Goal: Transaction & Acquisition: Purchase product/service

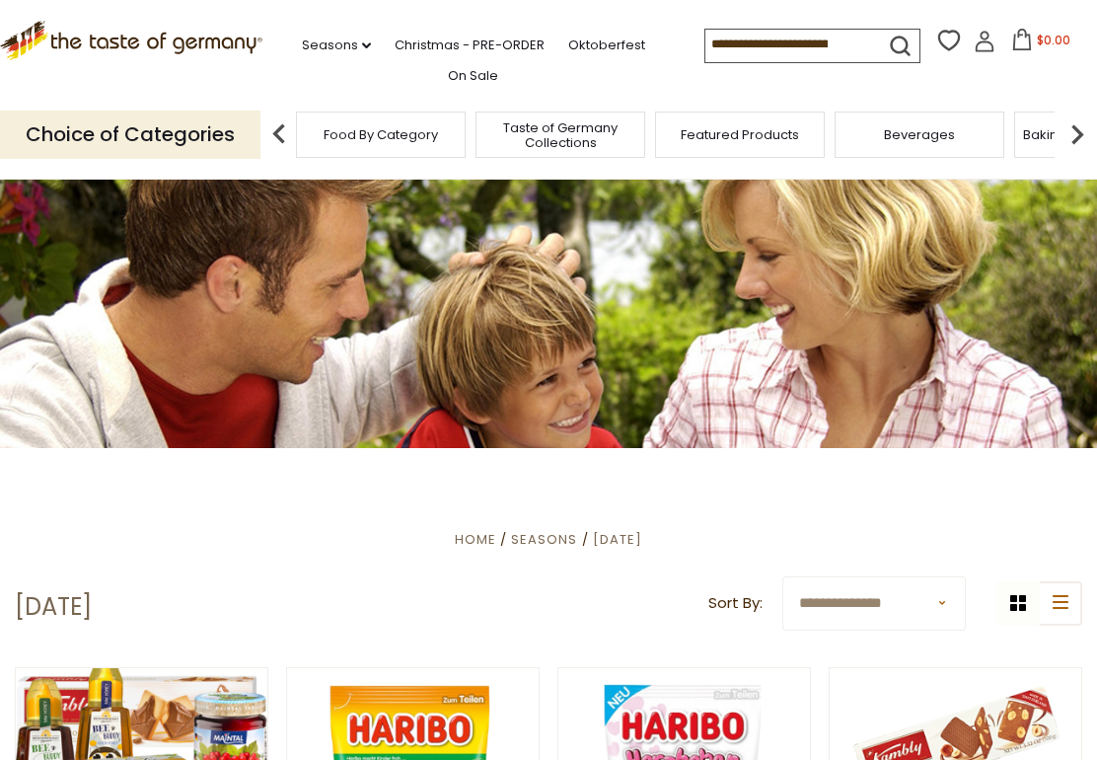
click at [706, 46] on input at bounding box center [789, 44] width 167 height 28
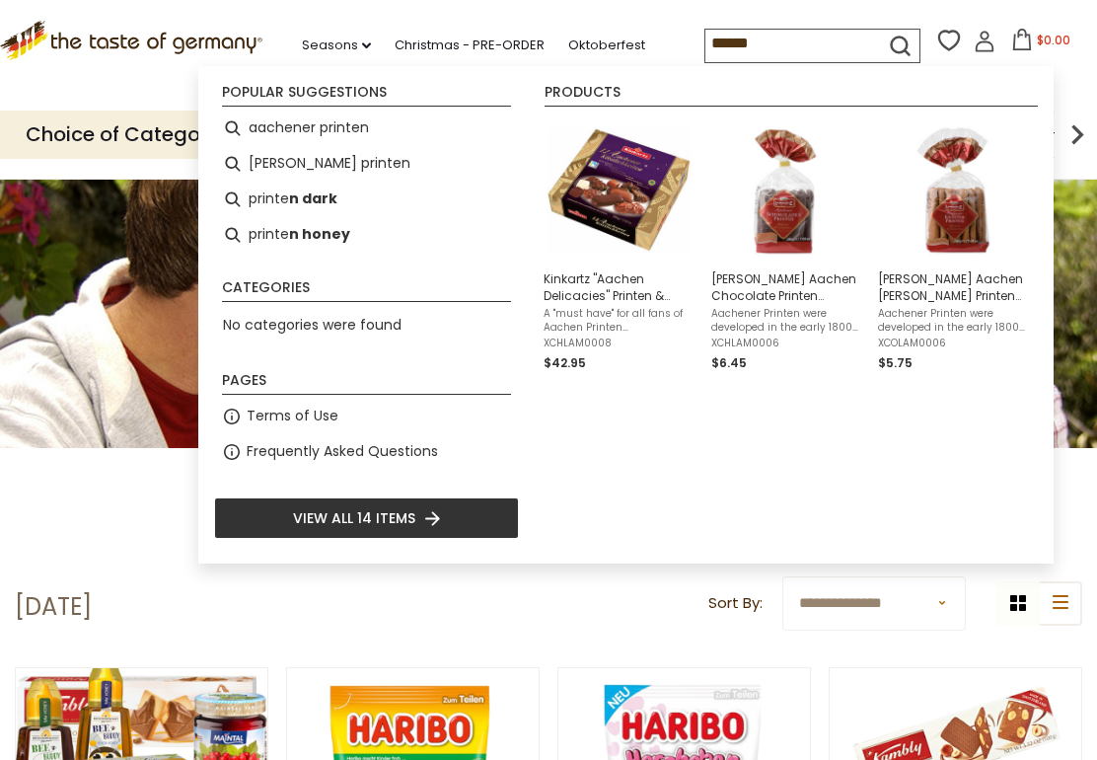
type input "*******"
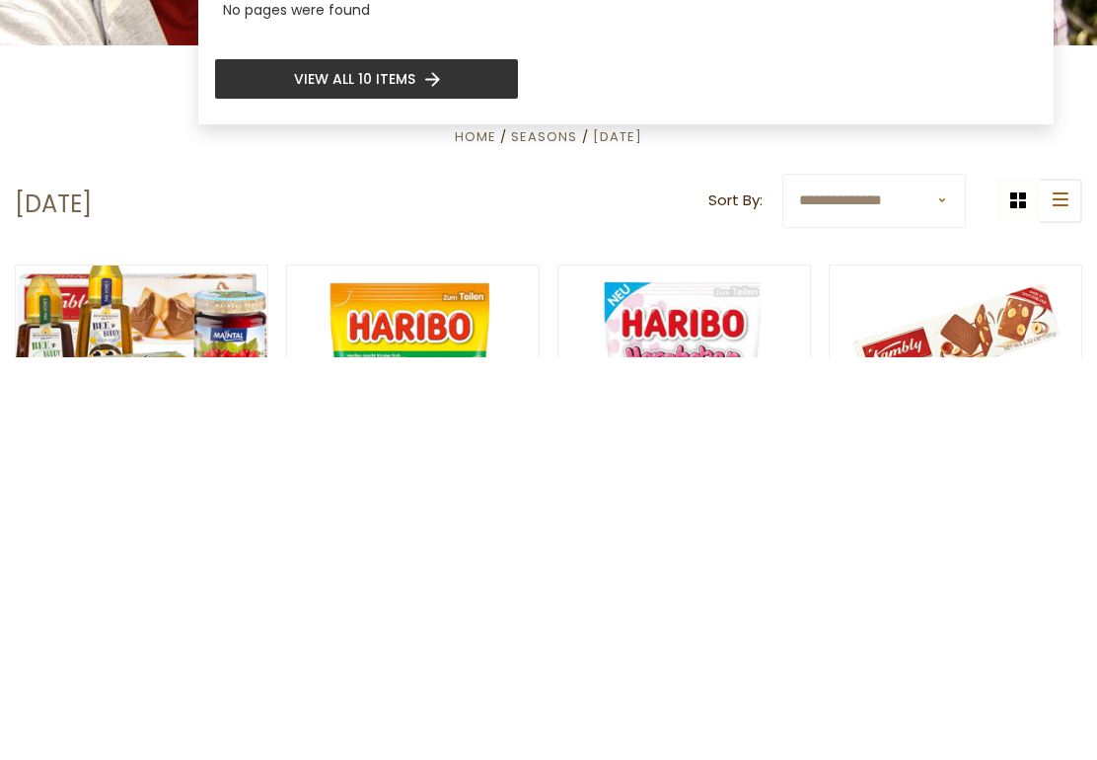
scroll to position [42, 0]
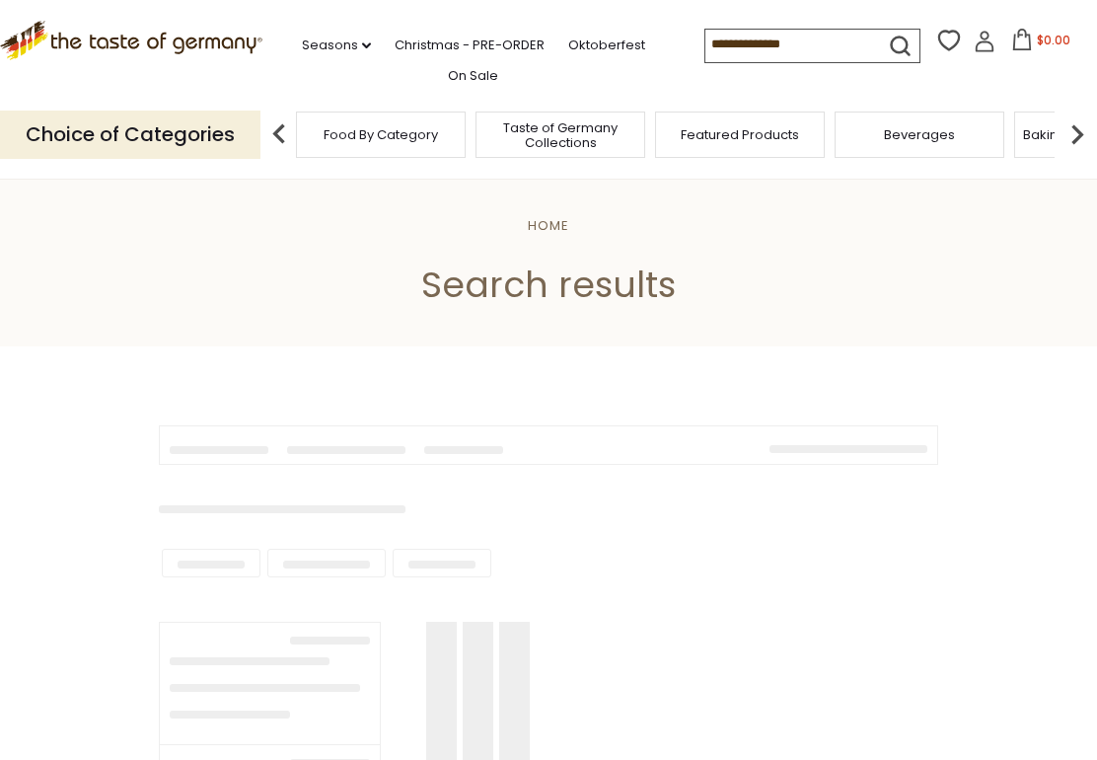
type input "*******"
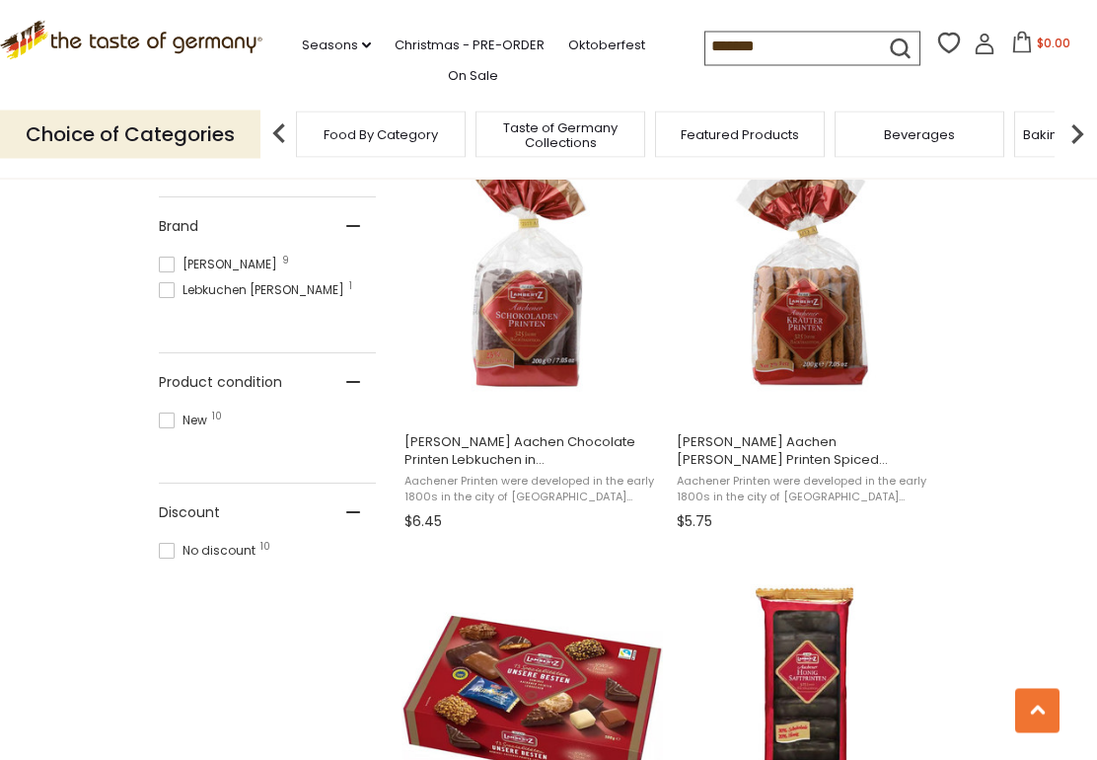
scroll to position [853, 0]
click at [820, 323] on img "Lambertz Aachen Kraeuter Printen Spiced Lebkuchen in Bag" at bounding box center [805, 271] width 262 height 262
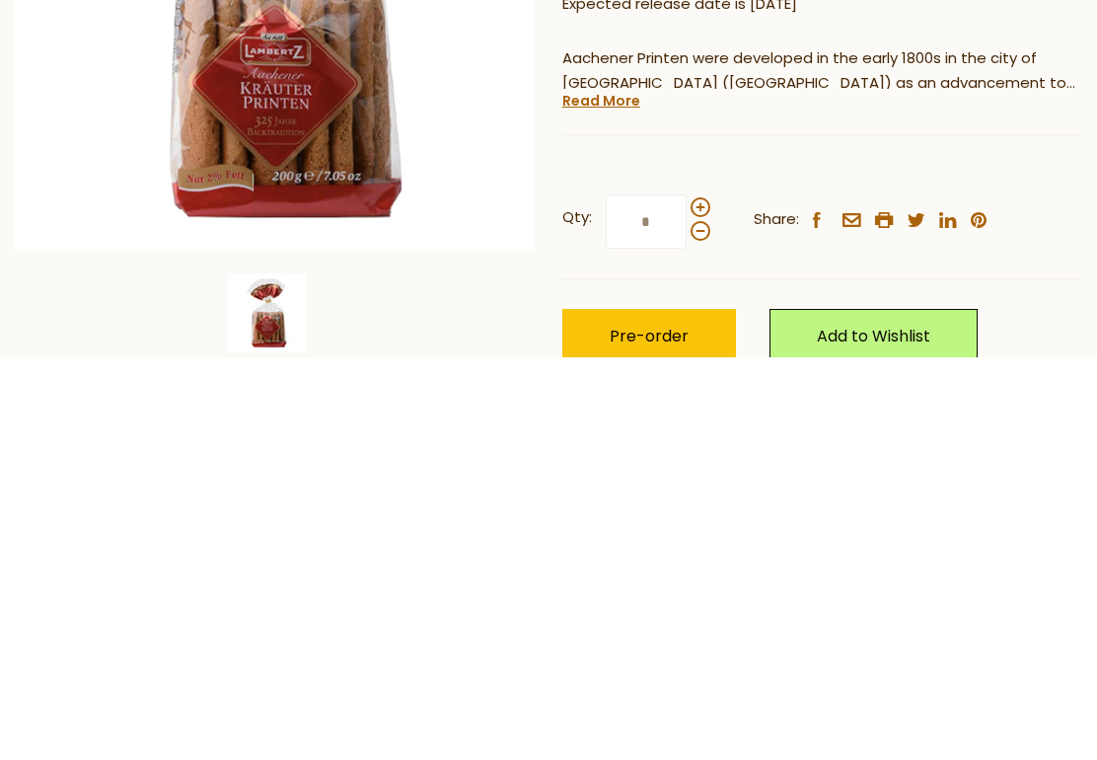
click at [697, 600] on span at bounding box center [701, 610] width 20 height 20
click at [687, 597] on input "*" at bounding box center [646, 624] width 81 height 54
click at [691, 600] on span at bounding box center [701, 610] width 20 height 20
click at [687, 597] on input "*" at bounding box center [646, 624] width 81 height 54
click at [699, 624] on span at bounding box center [701, 634] width 20 height 20
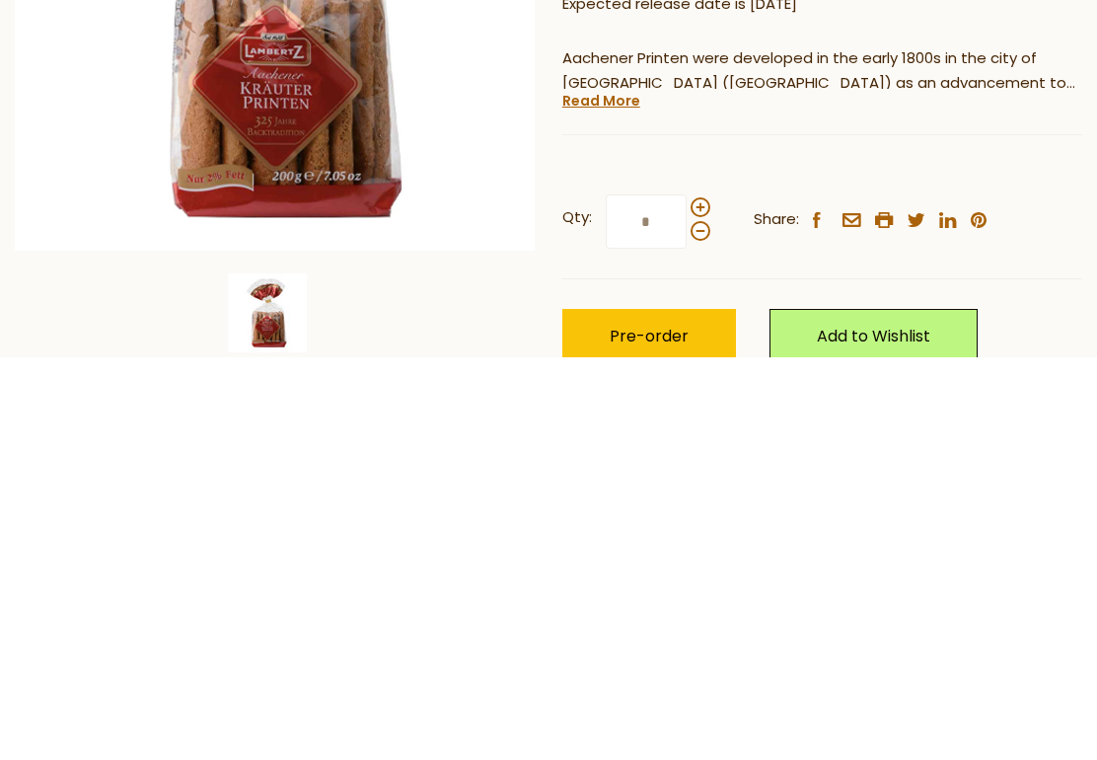
click at [687, 597] on input "*" at bounding box center [646, 624] width 81 height 54
type input "*"
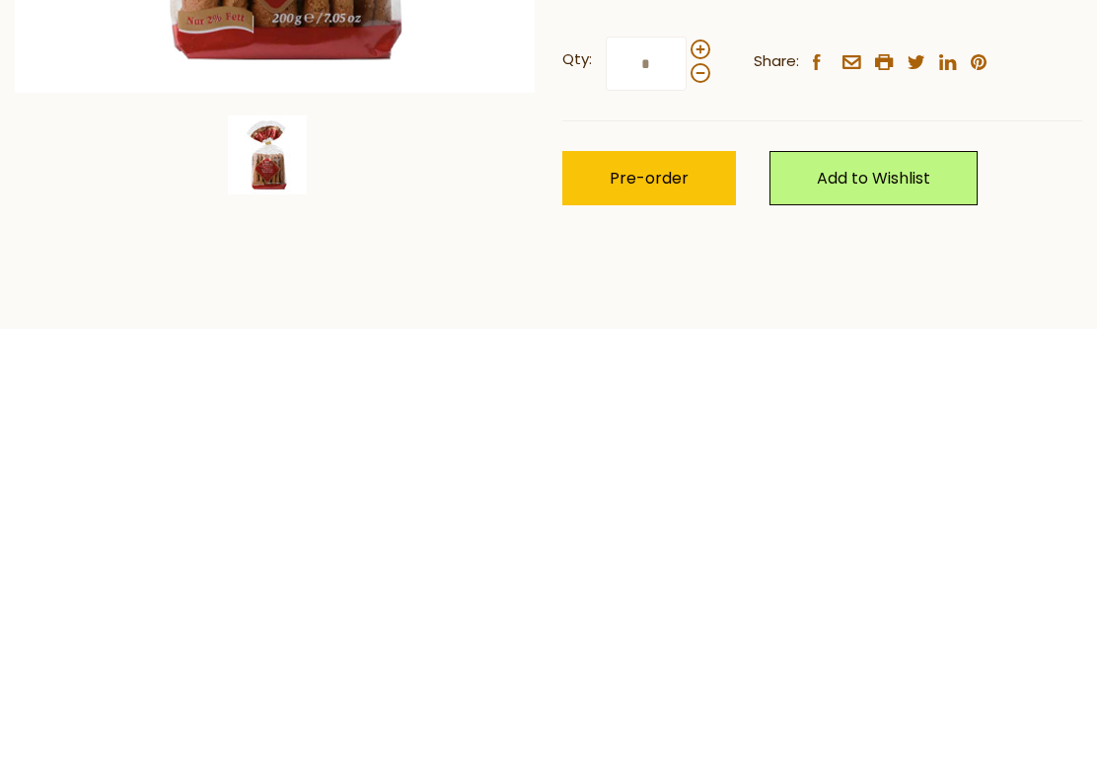
scroll to position [329, 0]
click at [673, 568] on span "Pre-order" at bounding box center [649, 579] width 79 height 23
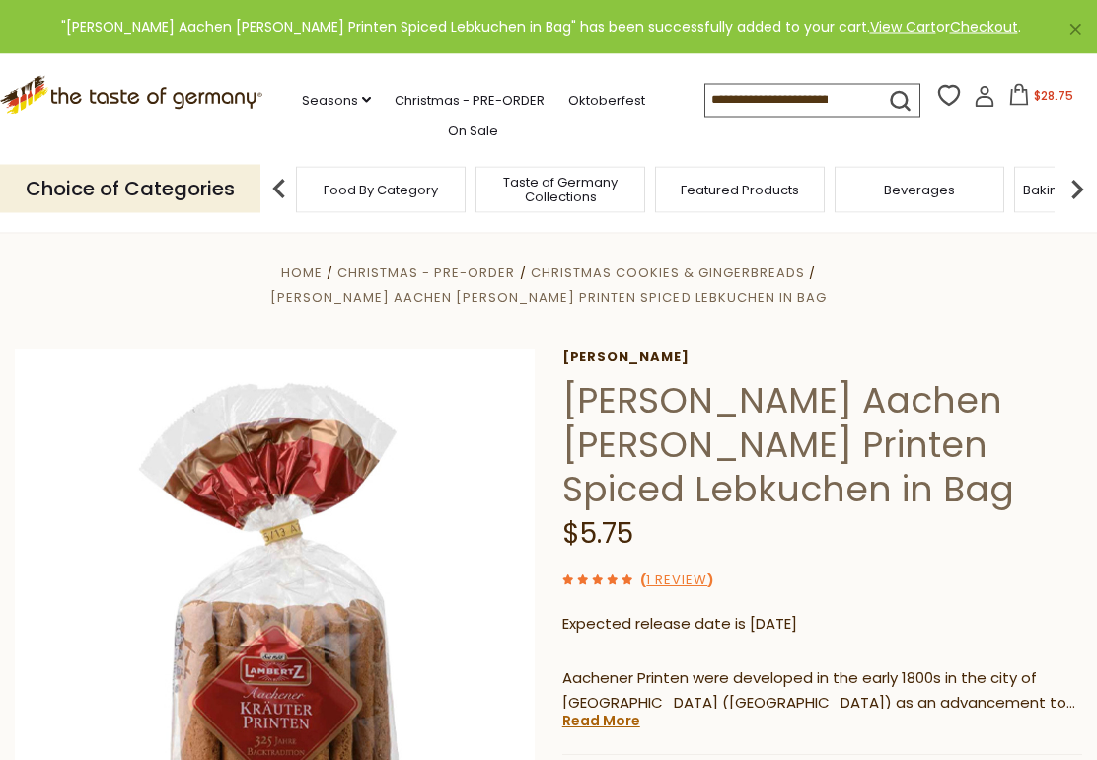
scroll to position [0, 0]
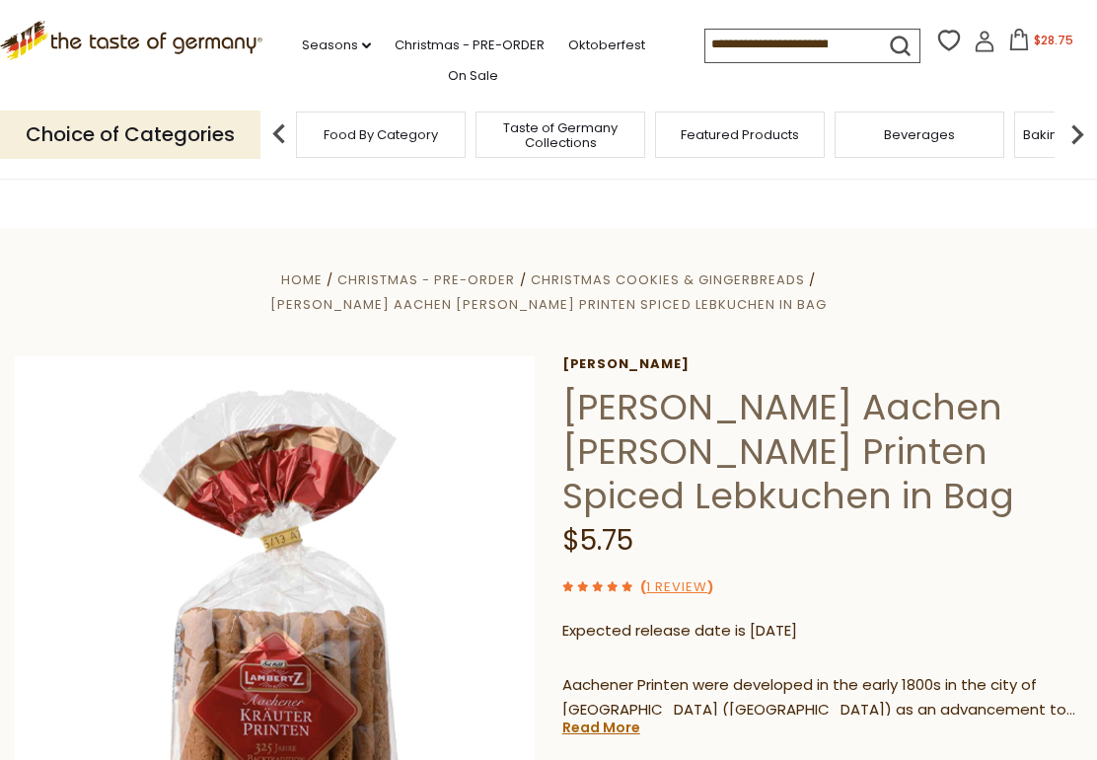
click at [531, 277] on span "Christmas Cookies & Gingerbreads" at bounding box center [668, 279] width 274 height 19
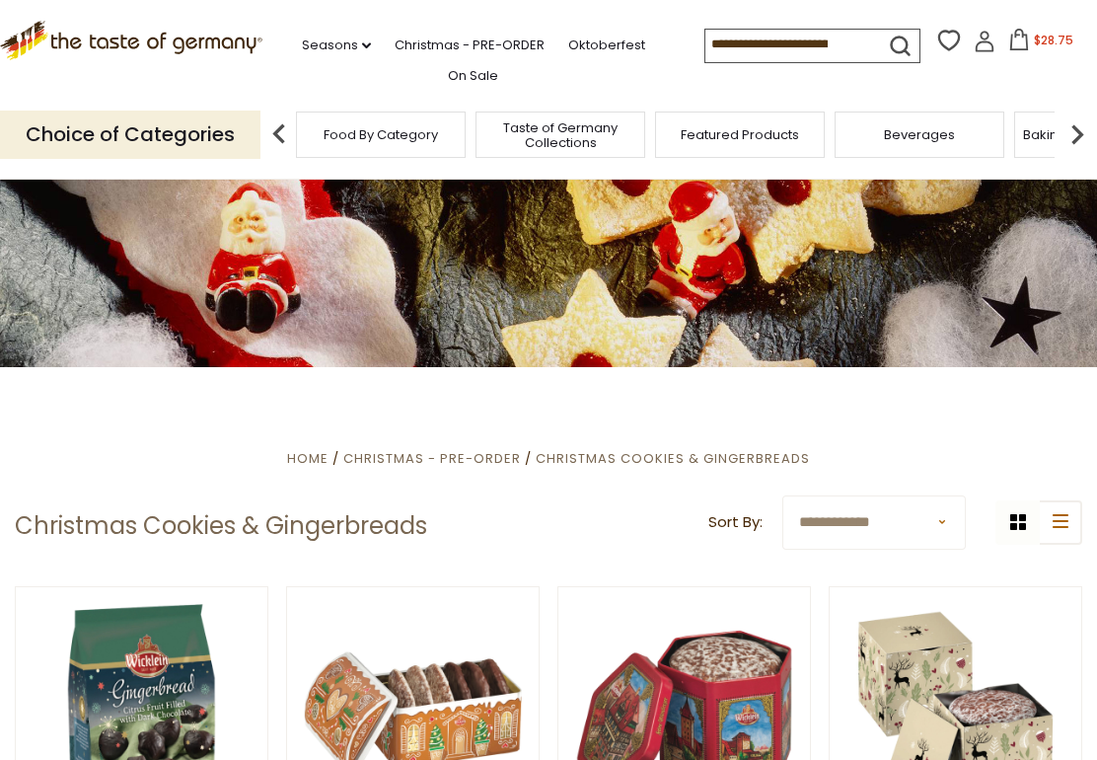
scroll to position [80, 0]
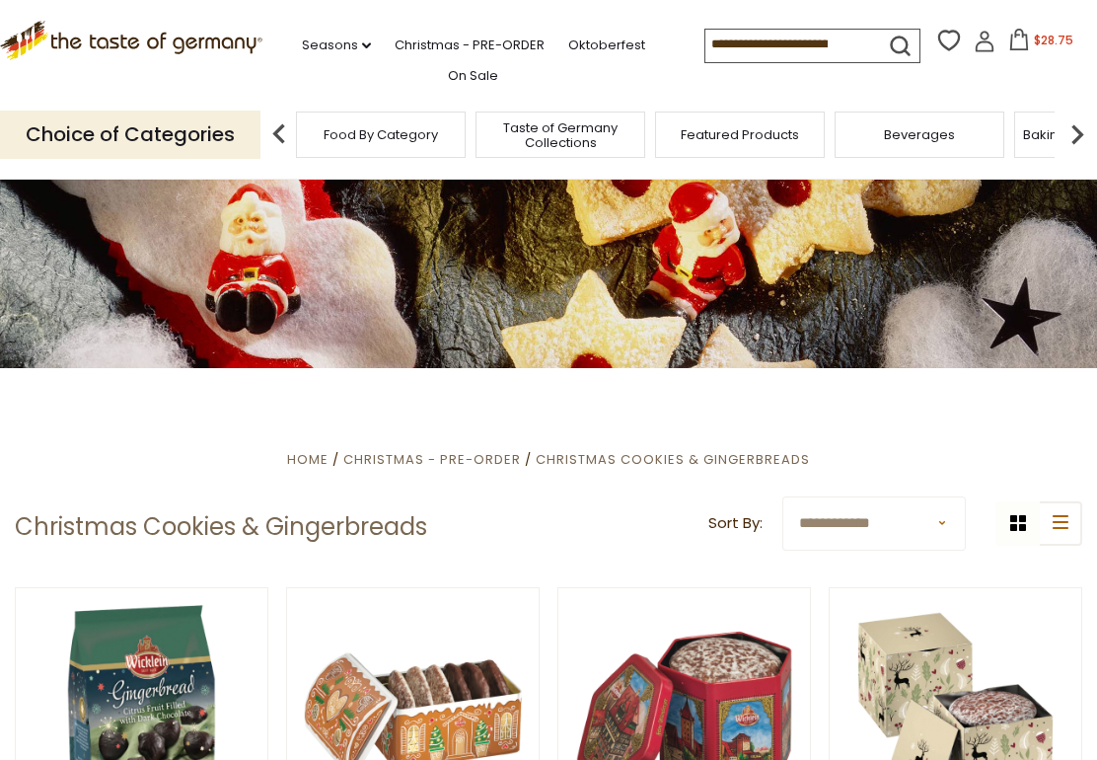
click at [285, 125] on img at bounding box center [279, 133] width 39 height 39
click at [280, 124] on img at bounding box center [279, 133] width 39 height 39
click at [282, 125] on img at bounding box center [279, 133] width 39 height 39
click at [280, 114] on img at bounding box center [279, 133] width 39 height 39
click at [286, 129] on img at bounding box center [279, 133] width 39 height 39
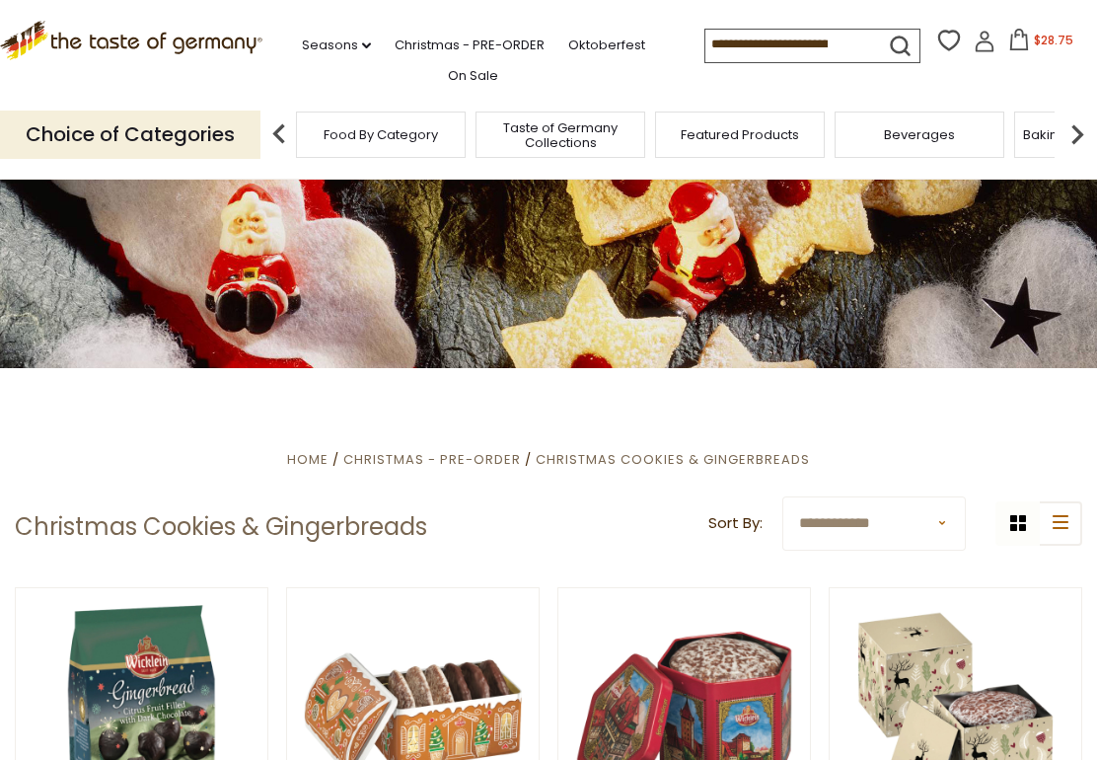
click at [773, 36] on input at bounding box center [789, 44] width 167 height 28
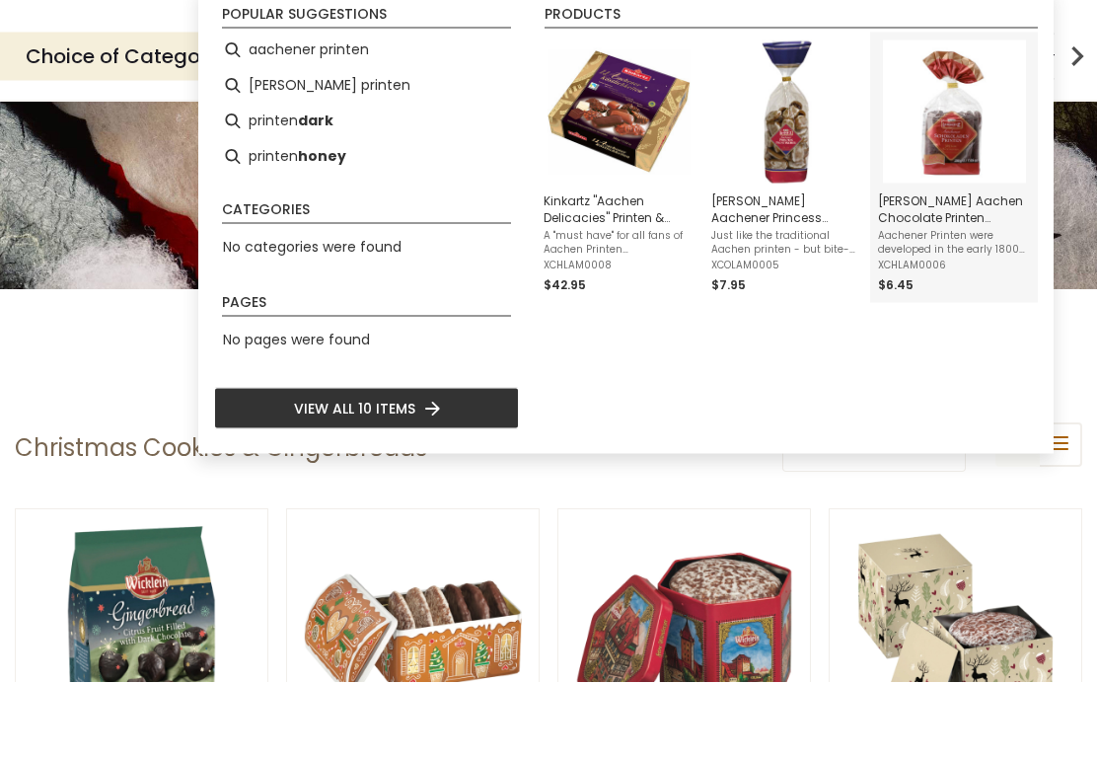
type input "*******"
click at [927, 307] on span "Aachener Printen were developed in the early 1800s in the city of Aachen (Aix l…" at bounding box center [954, 321] width 152 height 28
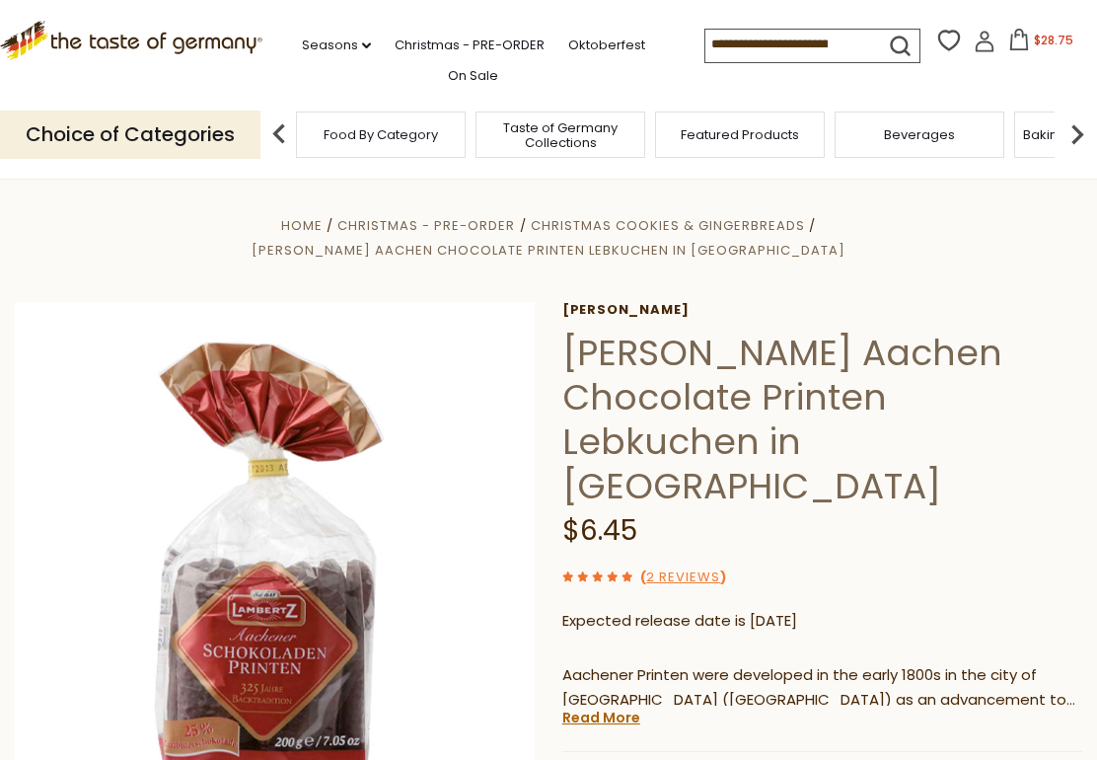
type input "*"
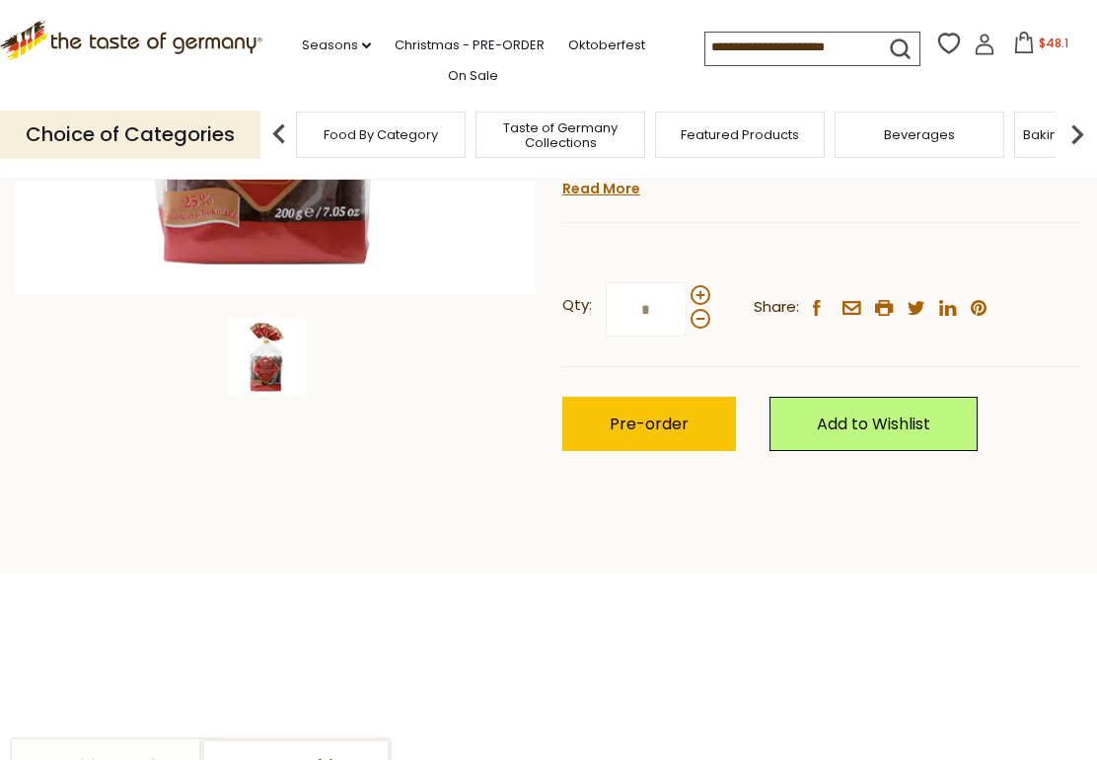
click at [282, 123] on img at bounding box center [279, 133] width 39 height 39
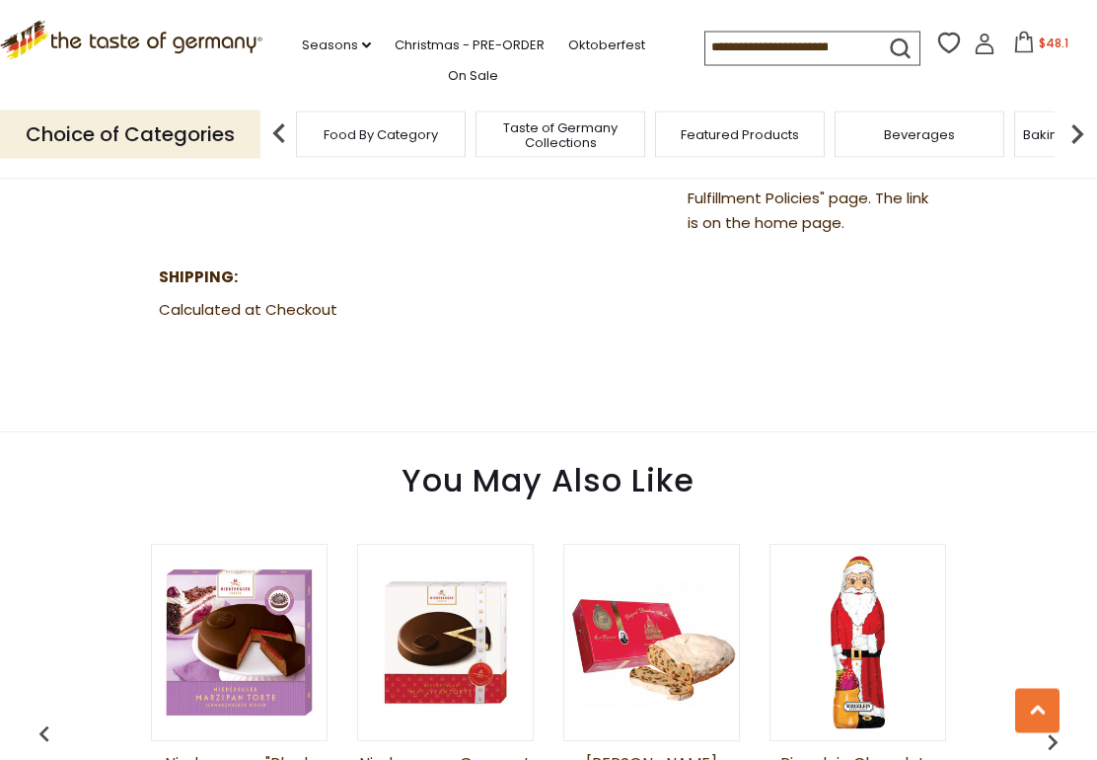
scroll to position [1273, 0]
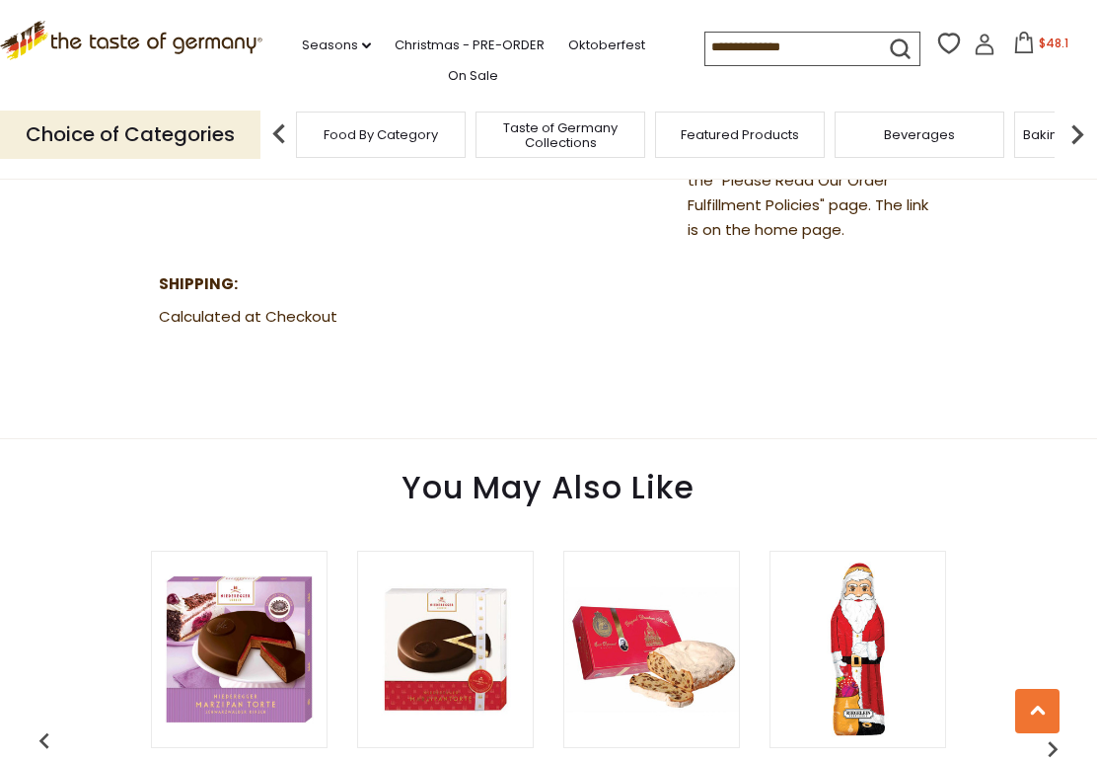
click at [415, 38] on link "Christmas - PRE-ORDER" at bounding box center [470, 46] width 150 height 22
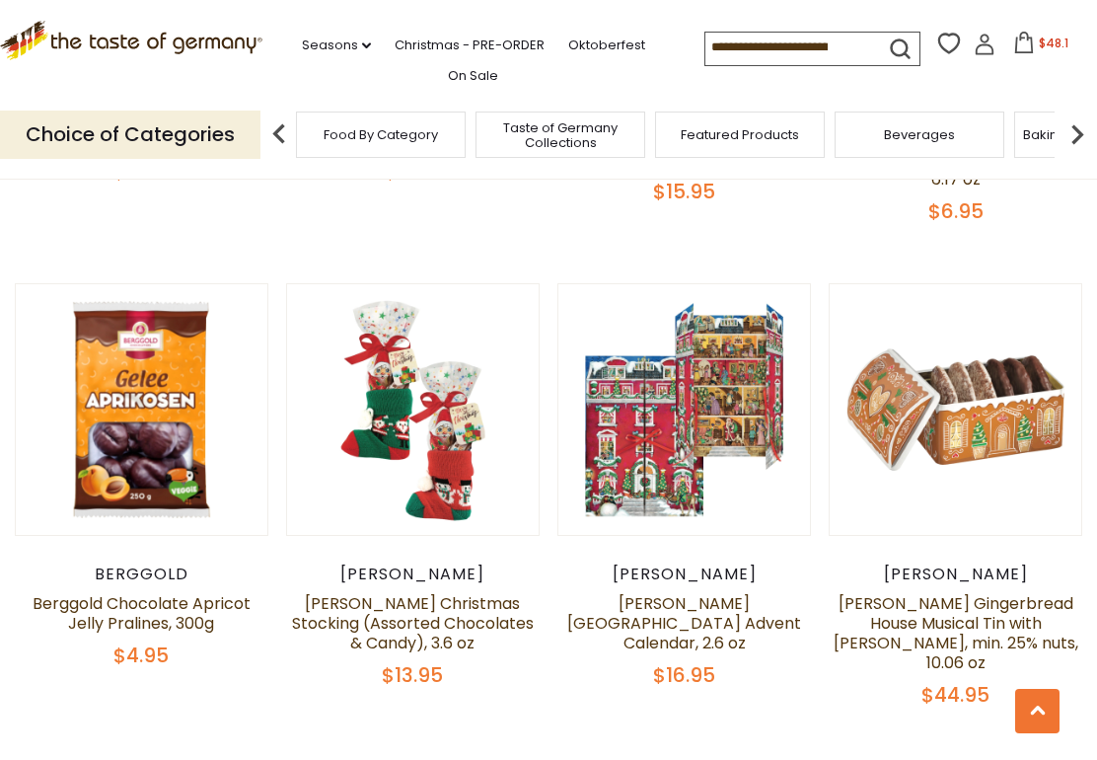
scroll to position [864, 0]
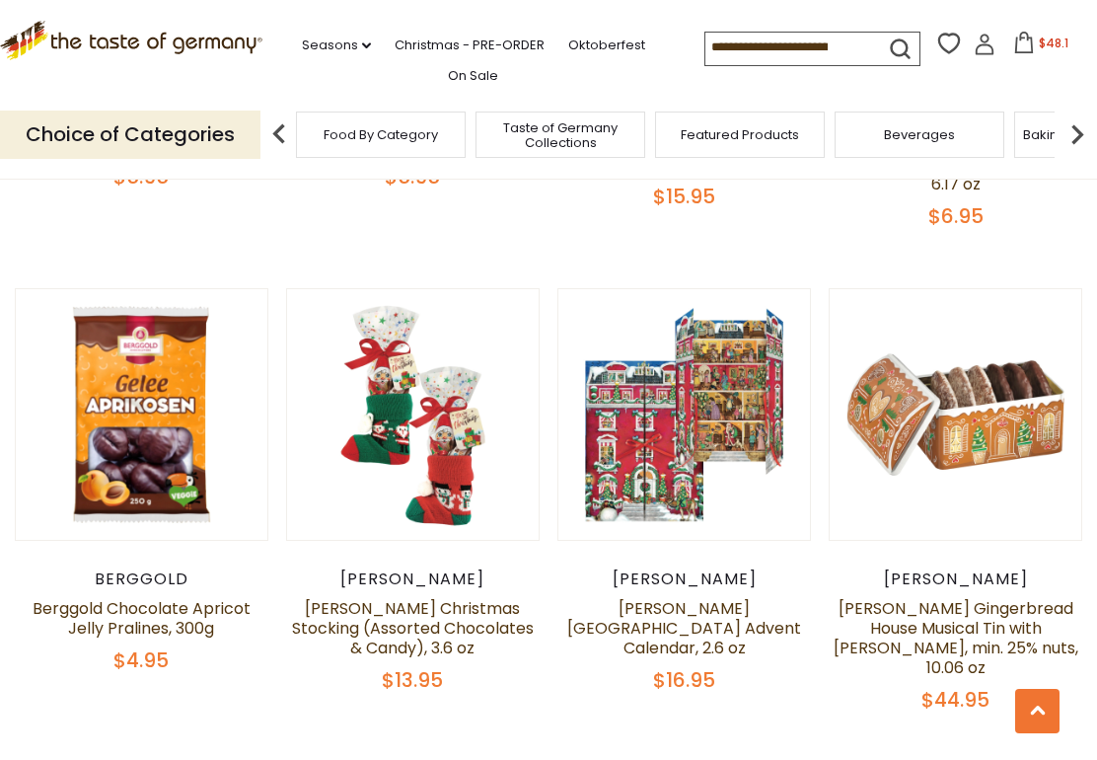
click at [150, 646] on span "$4.95" at bounding box center [140, 660] width 55 height 28
click at [167, 113] on button "Quick View" at bounding box center [141, 90] width 133 height 44
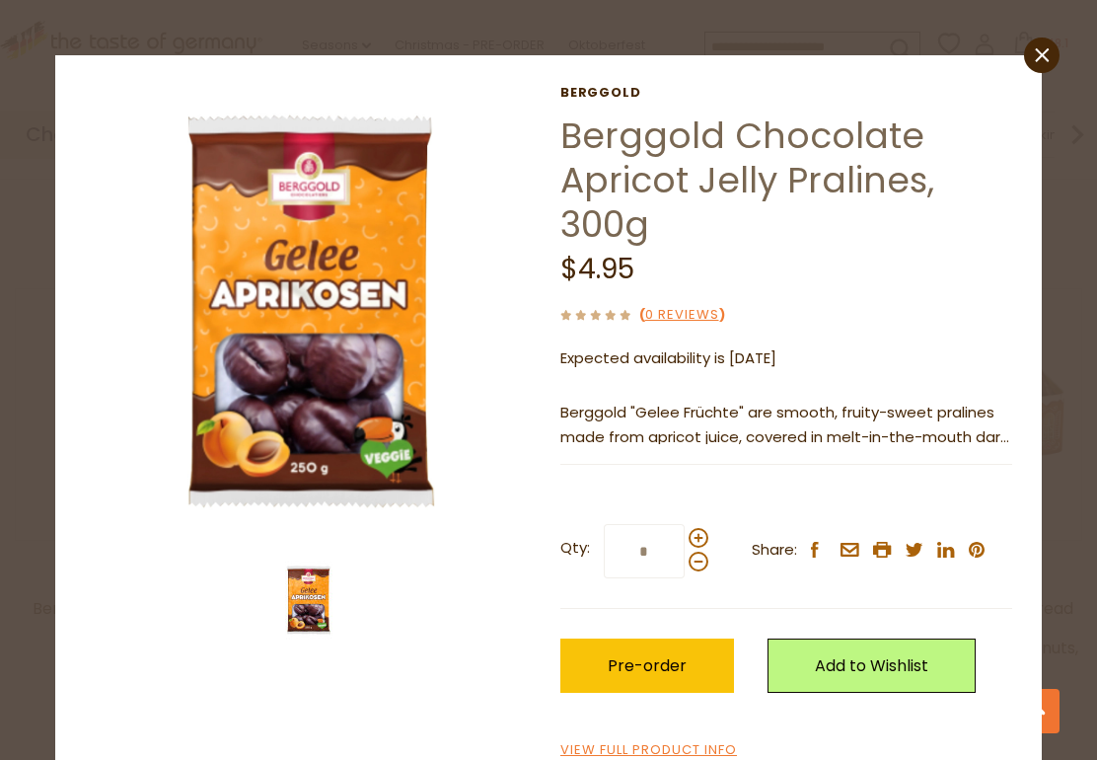
click at [697, 530] on span at bounding box center [699, 538] width 20 height 20
click at [685, 530] on input "*" at bounding box center [644, 551] width 81 height 54
type input "*"
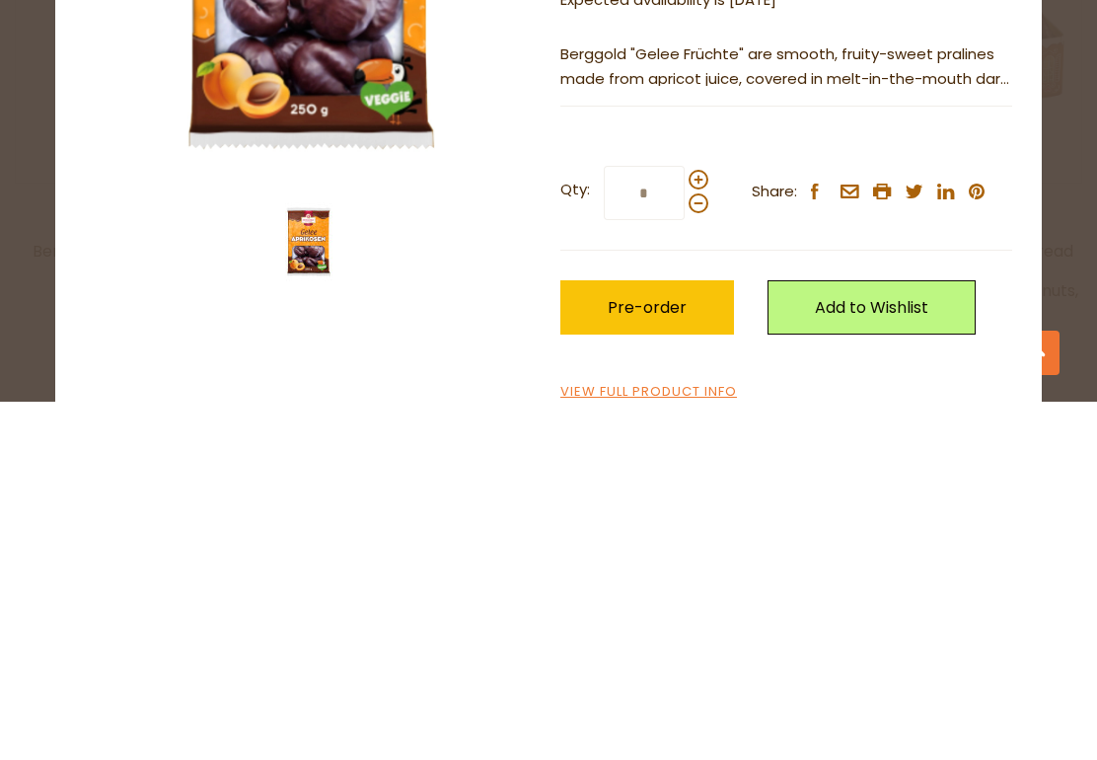
click at [656, 654] on span "Pre-order" at bounding box center [647, 665] width 79 height 23
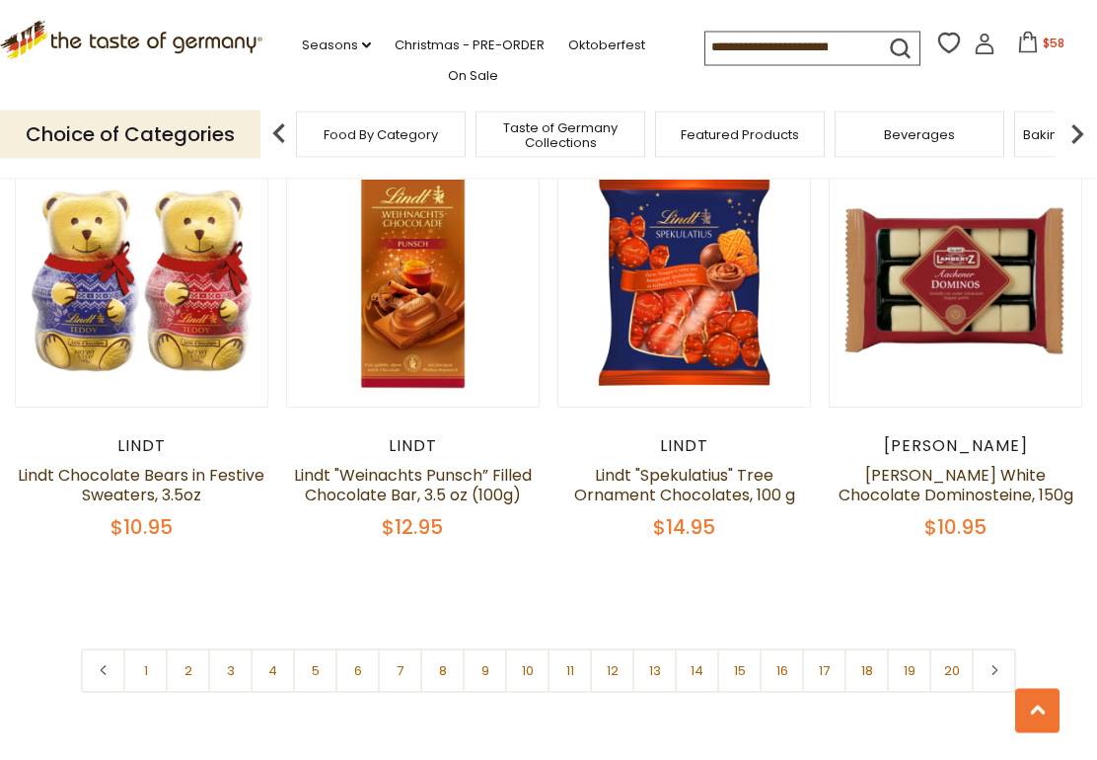
scroll to position [4291, 0]
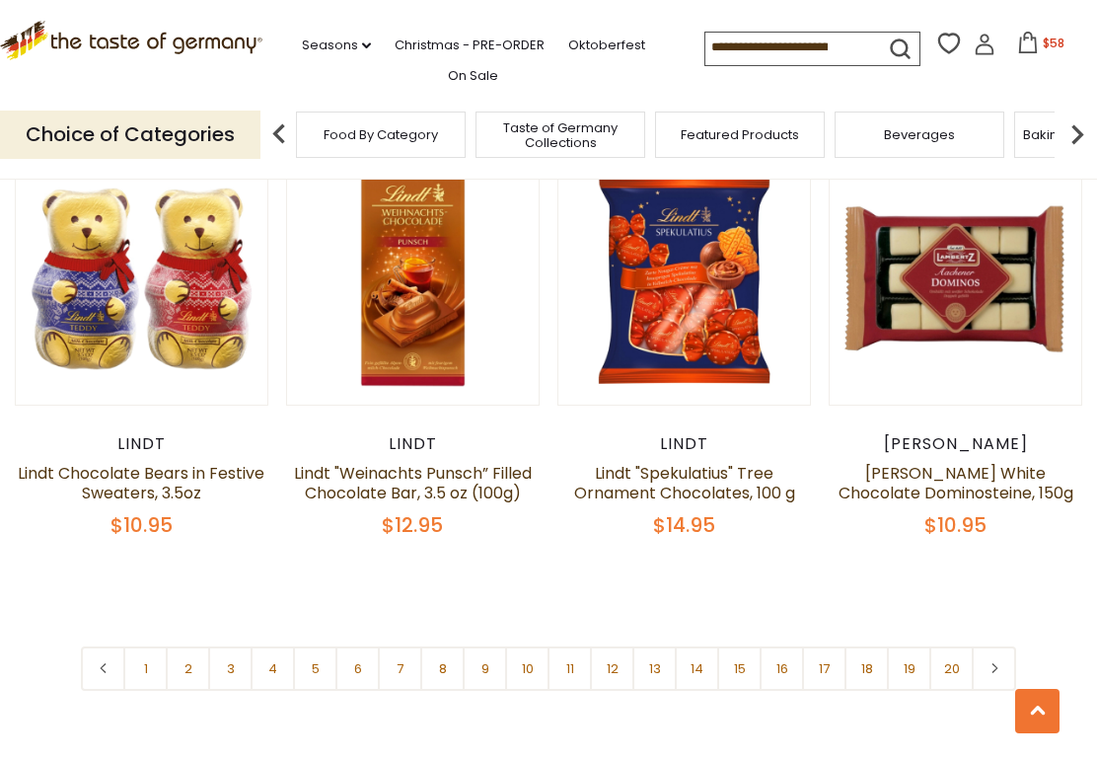
click at [149, 646] on link "1" at bounding box center [145, 668] width 44 height 44
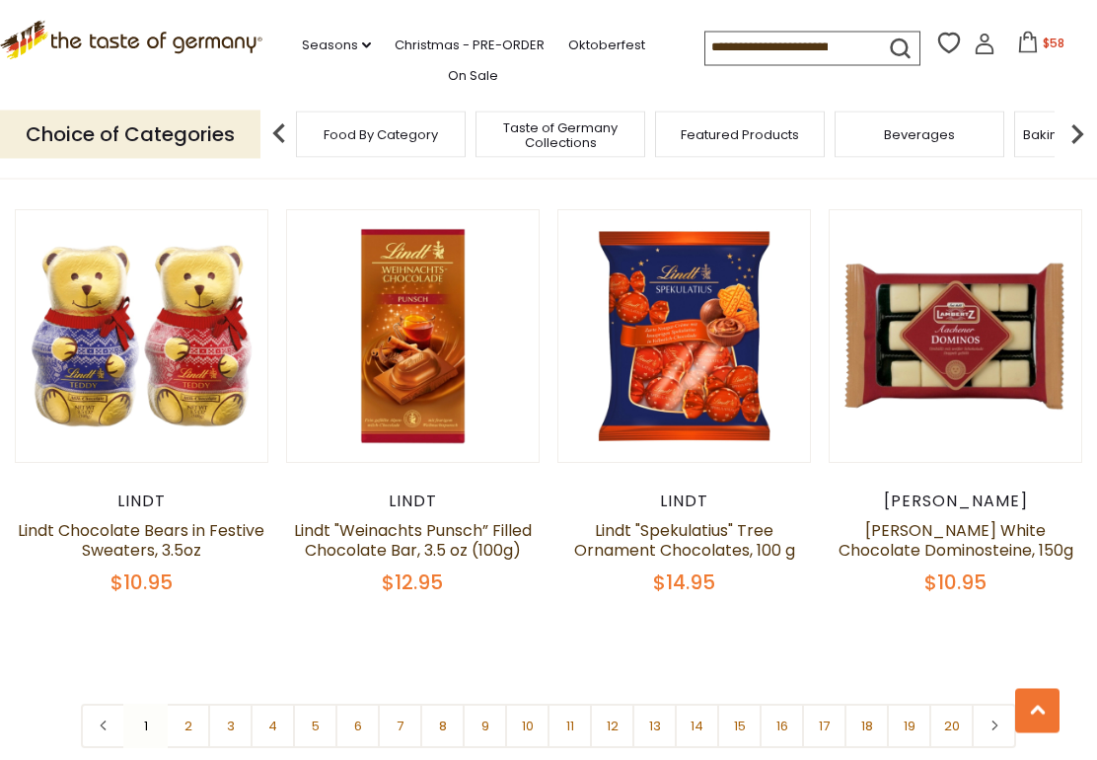
scroll to position [4234, 0]
click at [998, 720] on icon at bounding box center [995, 725] width 12 height 10
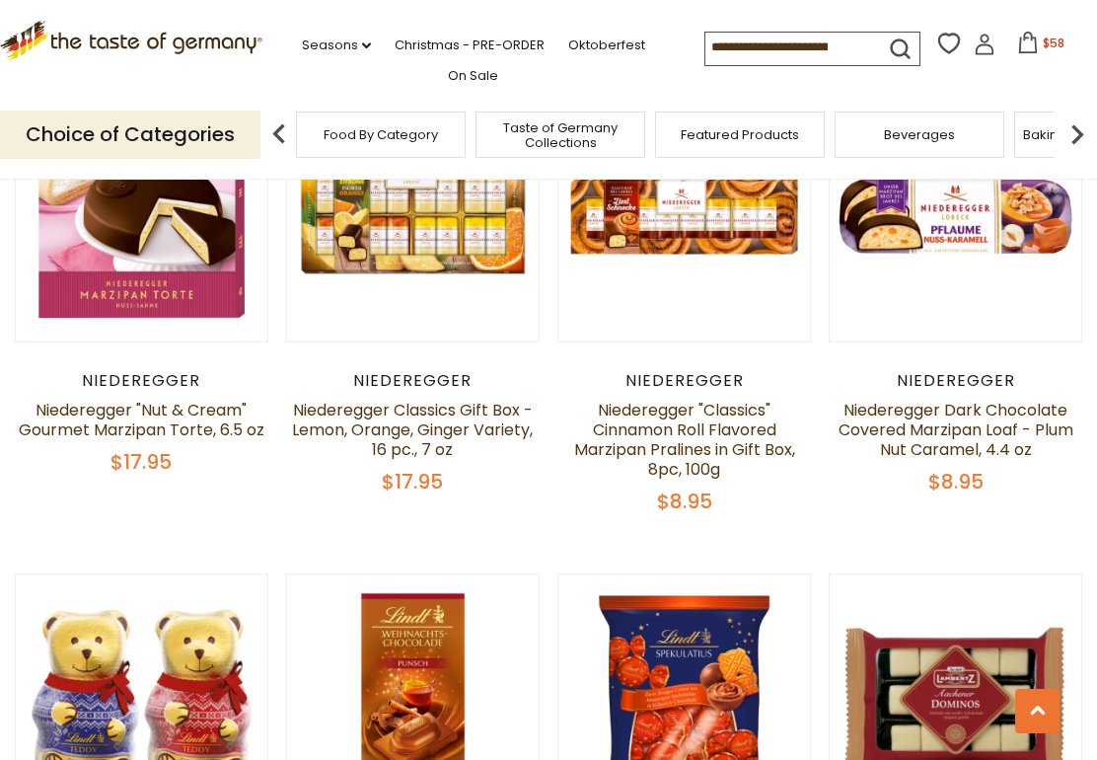
scroll to position [3868, 0]
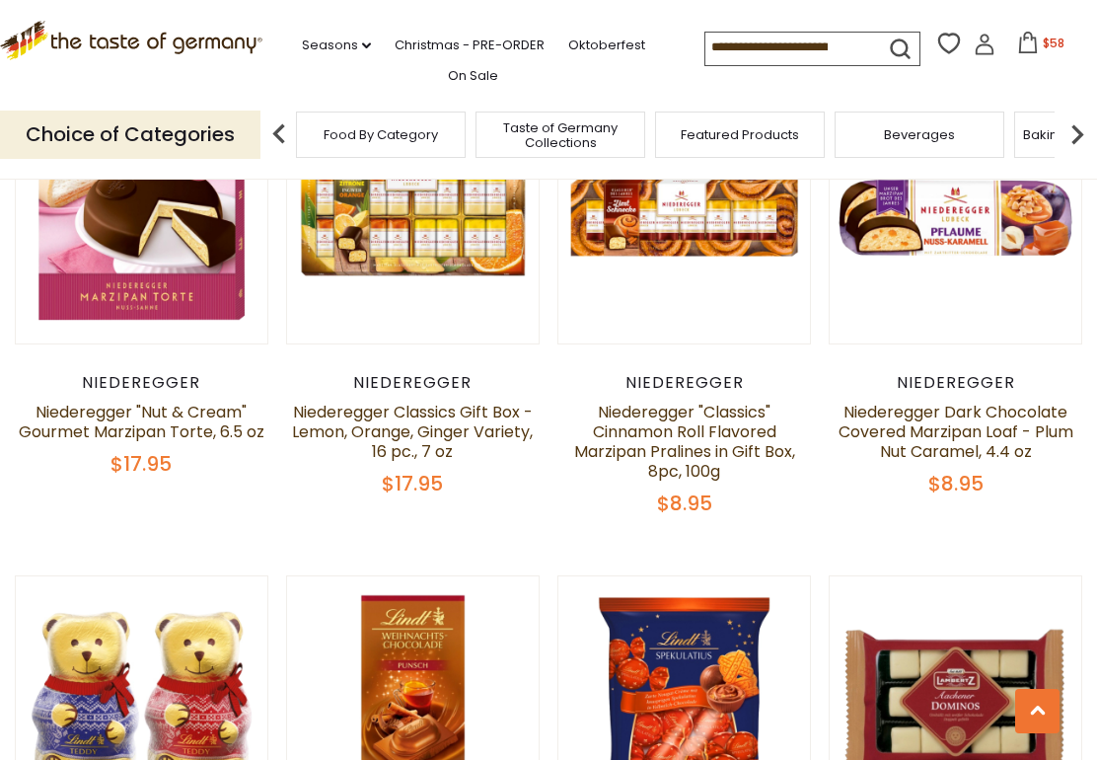
click at [460, 77] on link "On Sale" at bounding box center [473, 76] width 50 height 22
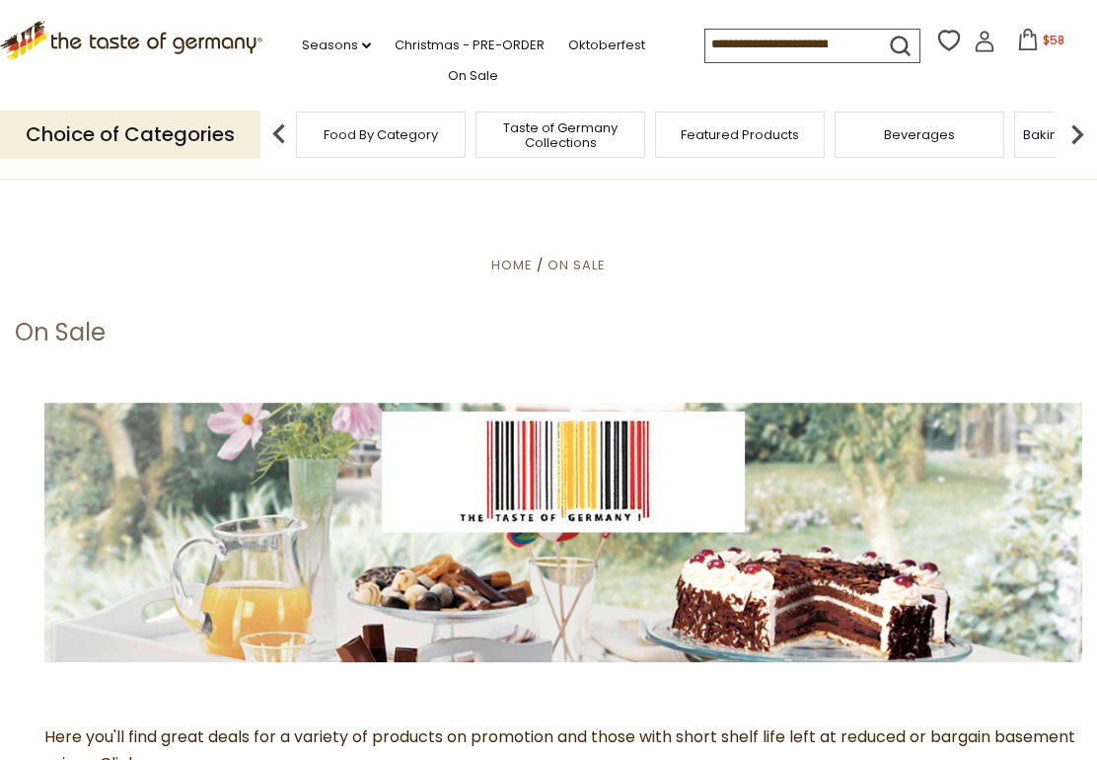
click at [575, 264] on span "On Sale" at bounding box center [577, 265] width 58 height 19
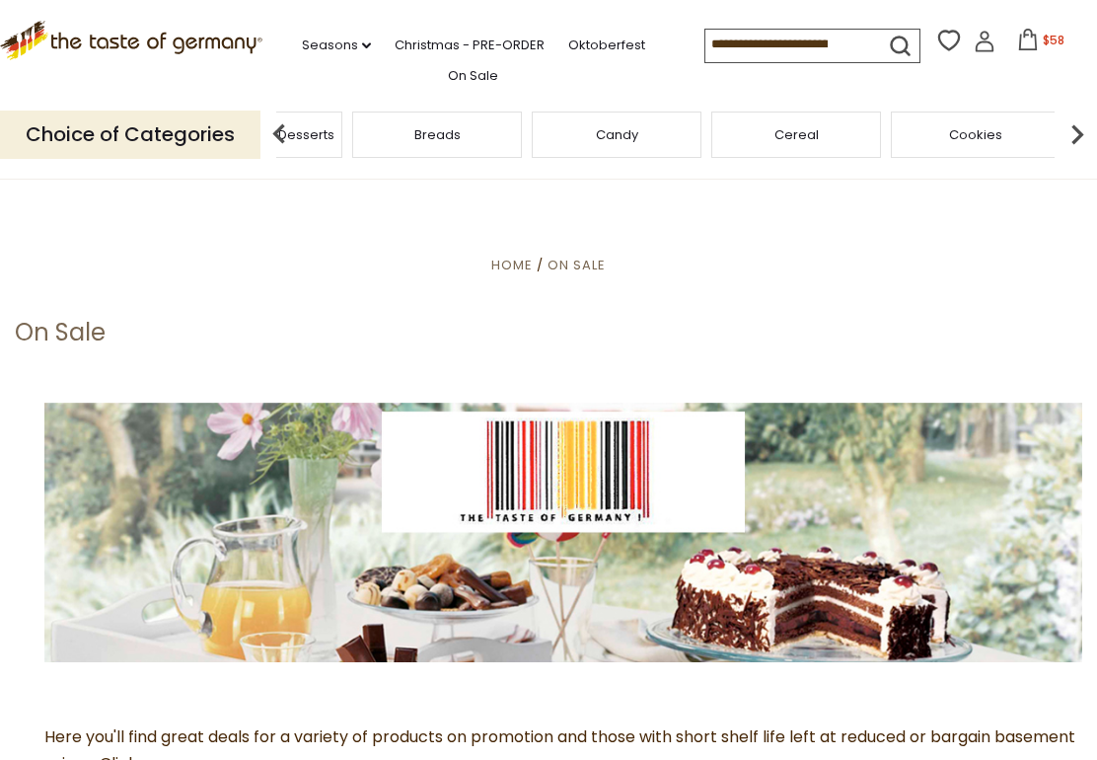
click at [301, 128] on div "Cereal" at bounding box center [216, 135] width 170 height 46
